Goal: Communication & Community: Answer question/provide support

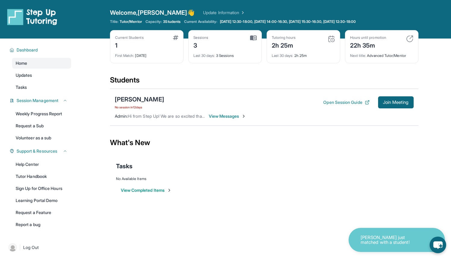
click at [213, 116] on span "View Messages" at bounding box center [228, 116] width 38 height 6
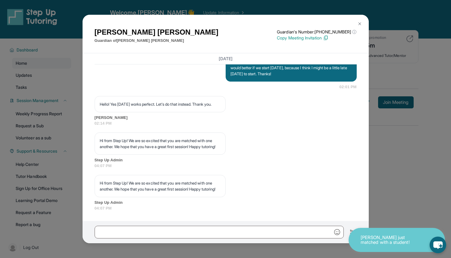
scroll to position [929, 0]
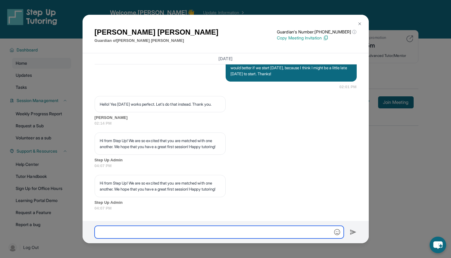
click at [144, 229] on input "text" at bounding box center [219, 232] width 249 height 13
type input "*"
type input "******"
click at [360, 23] on img at bounding box center [359, 23] width 5 height 5
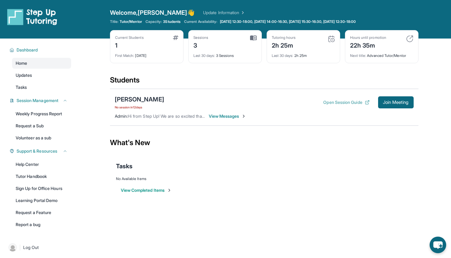
click at [350, 101] on button "Open Session Guide" at bounding box center [346, 102] width 46 height 6
click at [391, 101] on span "Join Meeting" at bounding box center [396, 103] width 26 height 4
click at [230, 116] on span "View Messages" at bounding box center [228, 116] width 38 height 6
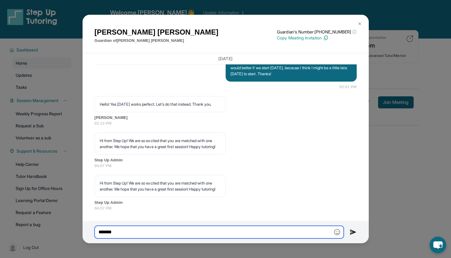
click at [145, 231] on input "******" at bounding box center [219, 232] width 249 height 13
drag, startPoint x: 141, startPoint y: 231, endPoint x: 114, endPoint y: 231, distance: 27.7
click at [114, 231] on input "**********" at bounding box center [219, 232] width 249 height 13
type input "**********"
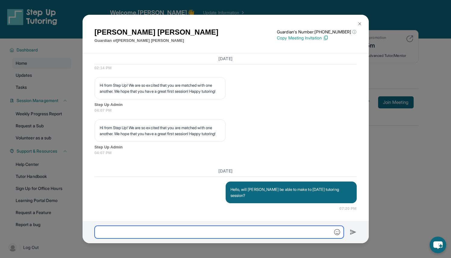
scroll to position [978, 0]
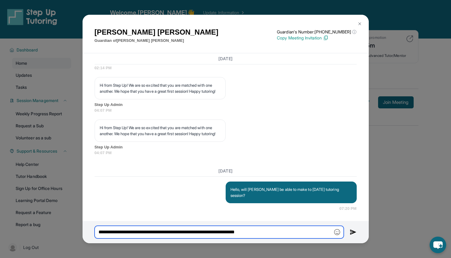
type input "**********"
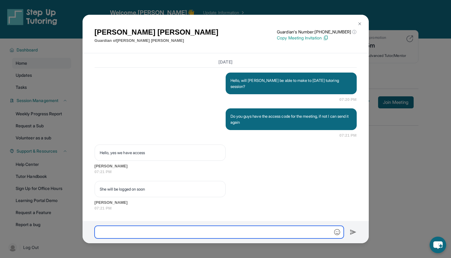
scroll to position [1087, 0]
click at [359, 23] on img at bounding box center [359, 23] width 5 height 5
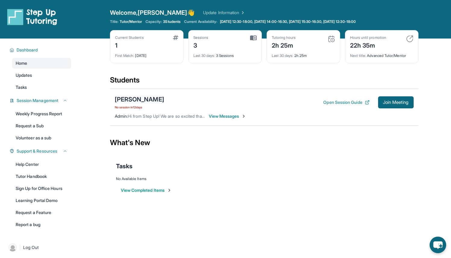
click at [133, 99] on div "[PERSON_NAME]" at bounding box center [139, 99] width 49 height 8
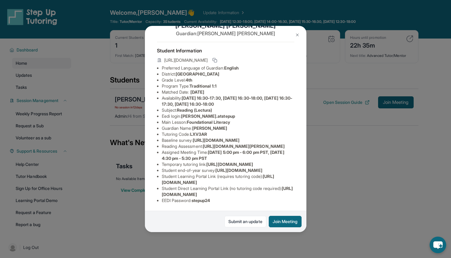
scroll to position [86, 0]
drag, startPoint x: 205, startPoint y: 98, endPoint x: 291, endPoint y: 111, distance: 87.1
click at [291, 111] on div "Zoe Thomas Guardian: Briana Thomas Student Information https://student-portal.s…" at bounding box center [225, 129] width 161 height 207
copy span "https://qxinqrdf.paperform.co/?id=2025-s12260&name=Zoe%20Thomas&grade=4th&windo…"
click at [291, 111] on div "Zoe Thomas Guardian: Briana Thomas Student Information https://student-portal.s…" at bounding box center [225, 129] width 161 height 207
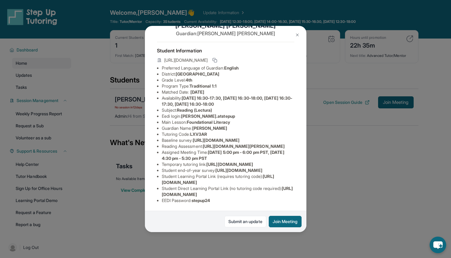
click at [293, 36] on button at bounding box center [297, 35] width 12 height 12
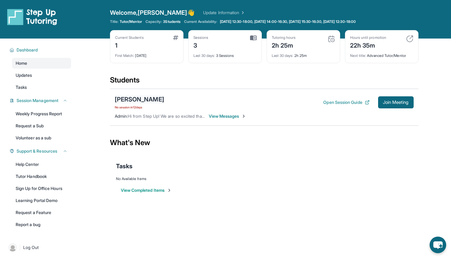
click at [143, 100] on div "[PERSON_NAME]" at bounding box center [139, 99] width 49 height 8
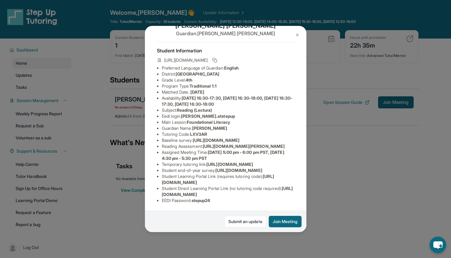
scroll to position [92, 219]
drag, startPoint x: 162, startPoint y: 74, endPoint x: 316, endPoint y: 88, distance: 154.2
click at [316, 88] on div "Zoe Thomas Guardian: Briana Thomas Student Information https://student-portal.s…" at bounding box center [225, 129] width 451 height 258
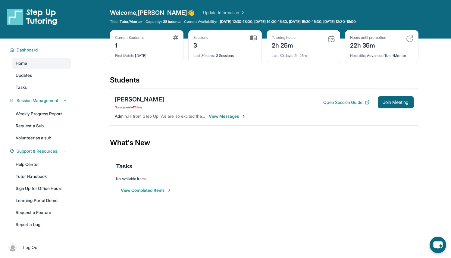
click at [214, 116] on span "View Messages" at bounding box center [228, 116] width 38 height 6
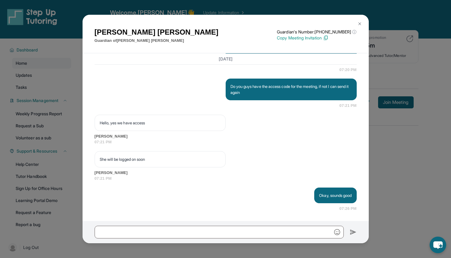
scroll to position [1117, 0]
click at [359, 24] on img at bounding box center [359, 23] width 5 height 5
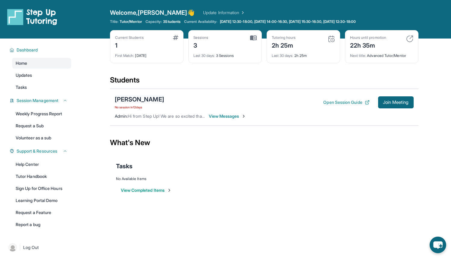
click at [135, 100] on div "[PERSON_NAME]" at bounding box center [139, 99] width 49 height 8
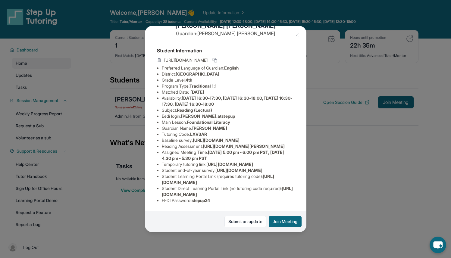
scroll to position [39, 219]
drag, startPoint x: 162, startPoint y: 129, endPoint x: 274, endPoint y: 139, distance: 112.4
click at [274, 139] on div "Zoe Thomas Guardian: Briana Thomas Student Information https://student-portal.s…" at bounding box center [225, 129] width 161 height 207
copy span "https://airtable.com/apprlfn8WjpjBUn2G/shrK0QR6AaNyG5psY?prefill_Type%20of%20Fo…"
